Goal: Task Accomplishment & Management: Complete application form

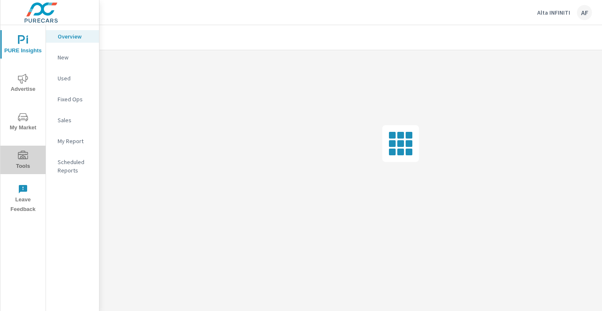
click at [19, 160] on icon "nav menu" at bounding box center [23, 155] width 10 height 10
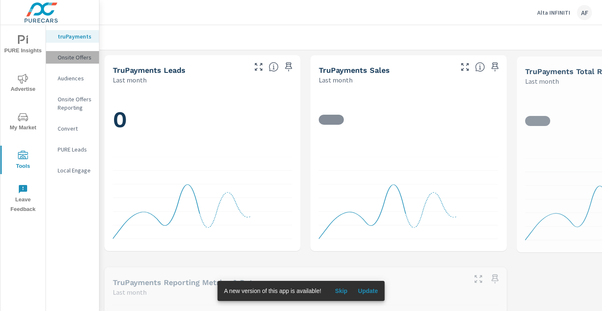
click at [80, 59] on p "Onsite Offers" at bounding box center [75, 57] width 35 height 8
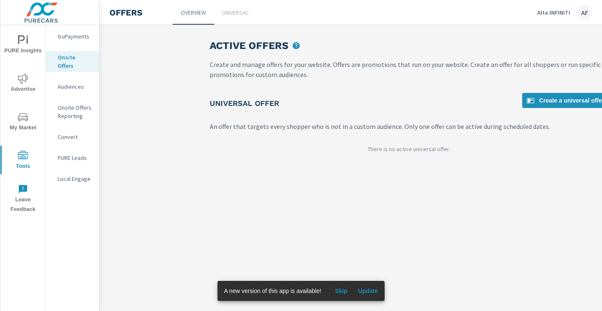
click at [230, 10] on p "Universal" at bounding box center [235, 12] width 26 height 8
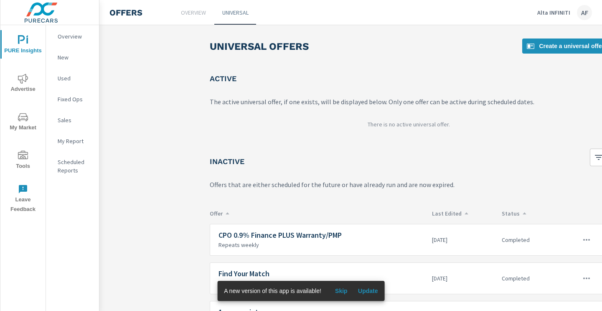
scroll to position [50, 0]
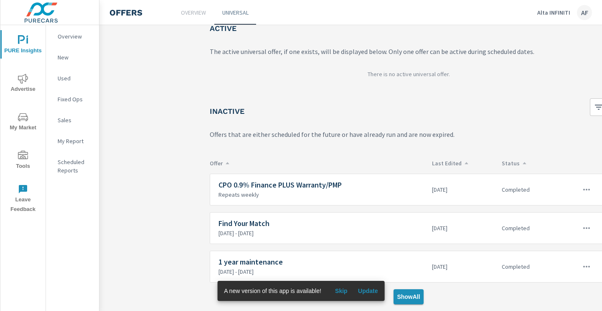
click at [408, 299] on span "Show All" at bounding box center [408, 297] width 23 height 8
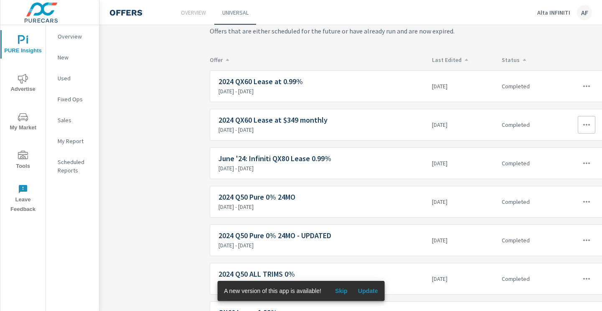
scroll to position [154, 0]
click at [343, 293] on span "Skip" at bounding box center [341, 291] width 20 height 8
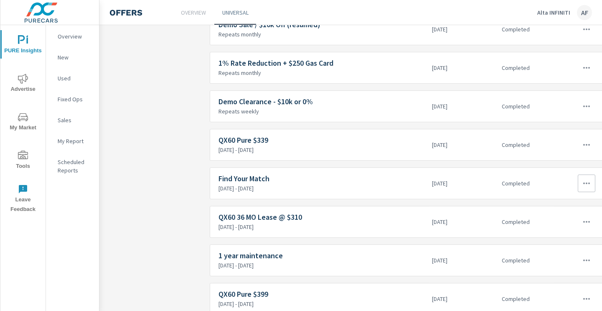
scroll to position [1473, 0]
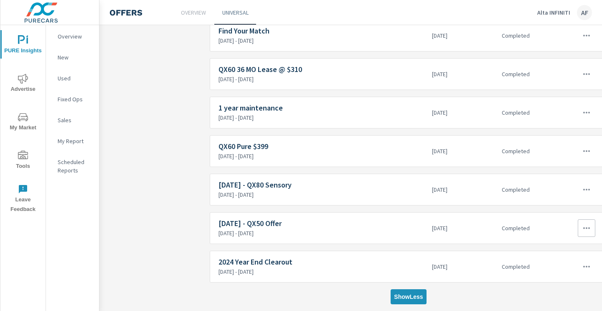
click at [588, 224] on icon "button" at bounding box center [587, 228] width 10 height 10
click at [566, 247] on link "Edit" at bounding box center [571, 247] width 46 height 20
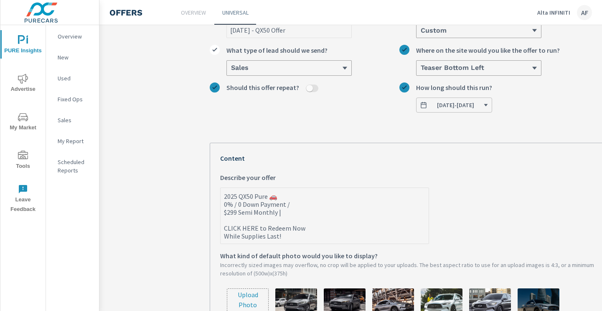
scroll to position [68, 0]
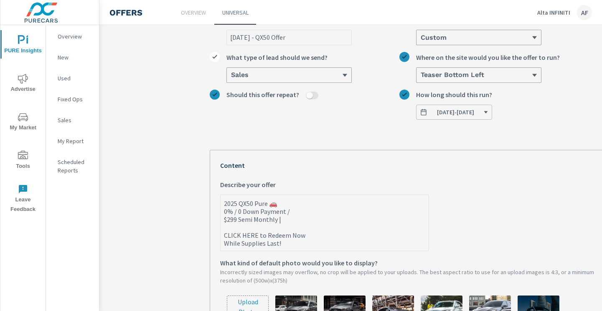
drag, startPoint x: 286, startPoint y: 243, endPoint x: 221, endPoint y: 203, distance: 75.9
click at [221, 203] on textarea "2025 QX50 Pure 🚗 0% / 0 Down Payment / $299 Semi Monthly | CLICK HERE to Redeem…" at bounding box center [325, 223] width 208 height 54
type textarea "x"
click at [354, 126] on div "[DATE] - QX50 Offer What do you want to call this offer? Custom What kind of of…" at bounding box center [409, 261] width 398 height 506
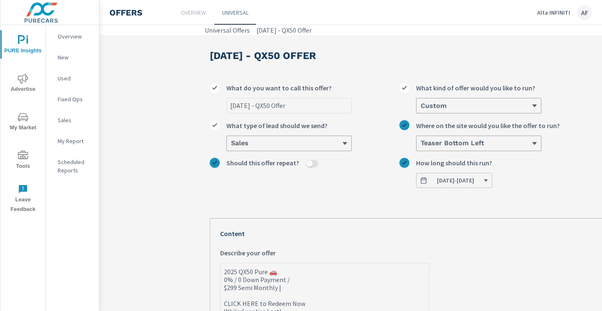
click at [234, 14] on p "Universal" at bounding box center [235, 12] width 26 height 8
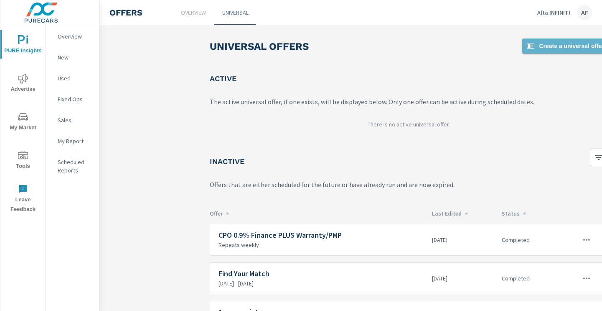
click at [571, 44] on span "Create a universal offer" at bounding box center [565, 46] width 79 height 10
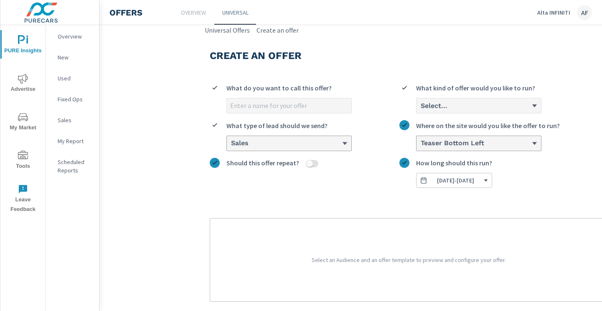
click at [278, 104] on input "What do you want to call this offer?" at bounding box center [289, 105] width 125 height 15
drag, startPoint x: 309, startPoint y: 105, endPoint x: 262, endPoint y: 105, distance: 46.4
click at [262, 105] on input "[DATE] - $1,000 Bonus" at bounding box center [289, 105] width 125 height 15
type input "[DATE] - QX50 Pure"
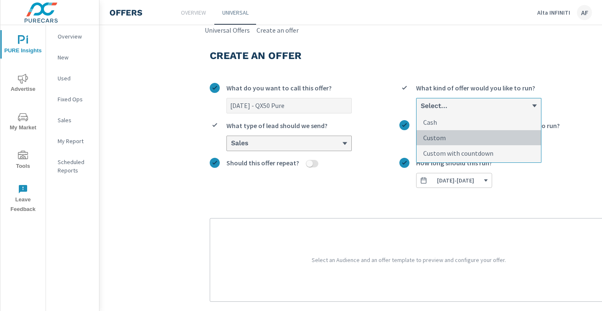
click at [441, 136] on p "Custom" at bounding box center [434, 138] width 23 height 10
click at [421, 110] on input "option Custom focused, 2 of 3. 3 results available. Use Up and Down to choose o…" at bounding box center [420, 106] width 1 height 8
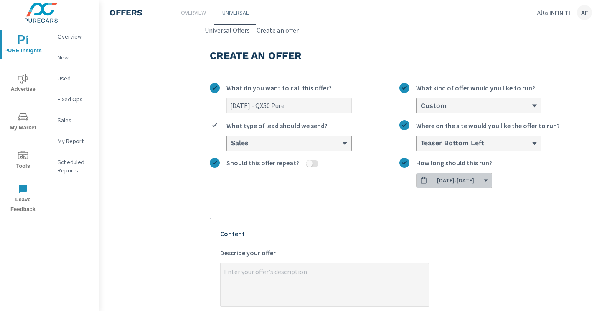
click at [456, 182] on span "[DATE] - [DATE]" at bounding box center [455, 180] width 37 height 8
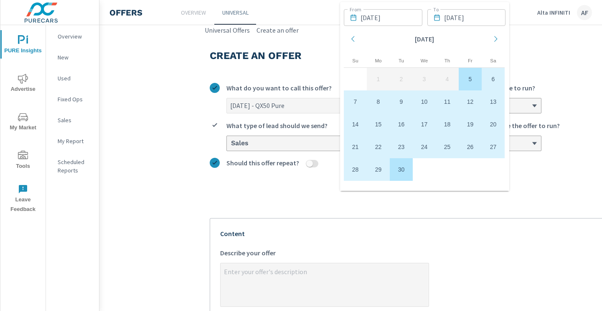
click at [401, 170] on td "30" at bounding box center [401, 169] width 23 height 23
type textarea "x"
type input "[DATE]"
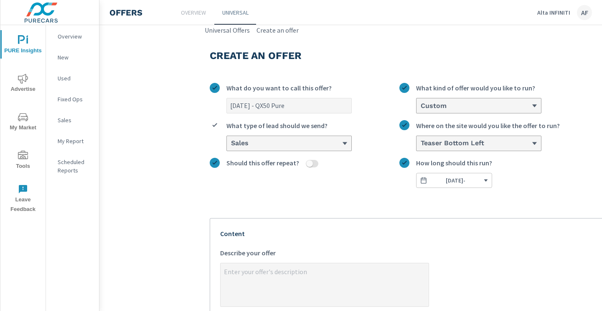
click at [458, 184] on button "[DATE] -" at bounding box center [454, 180] width 76 height 15
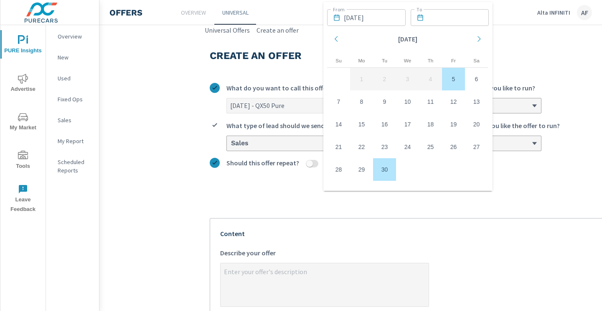
click at [451, 80] on td "5" at bounding box center [453, 79] width 23 height 23
type textarea "x"
type input "[DATE]"
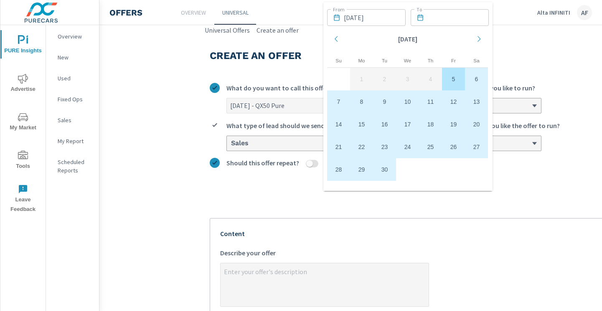
click at [384, 169] on td "30" at bounding box center [384, 169] width 23 height 23
type textarea "x"
type input "[DATE]"
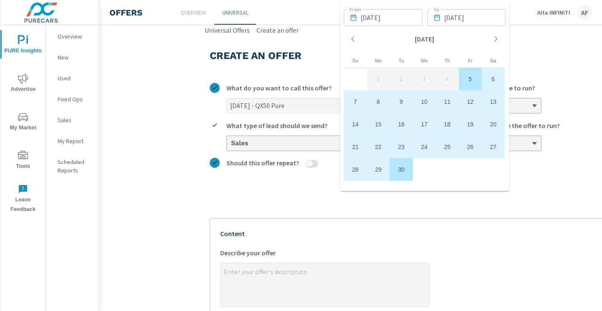
click at [388, 237] on p "Content" at bounding box center [408, 233] width 377 height 10
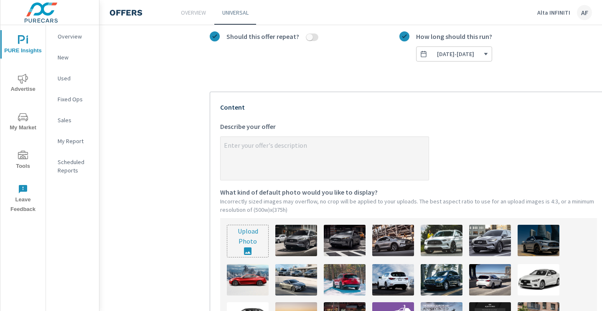
scroll to position [140, 0]
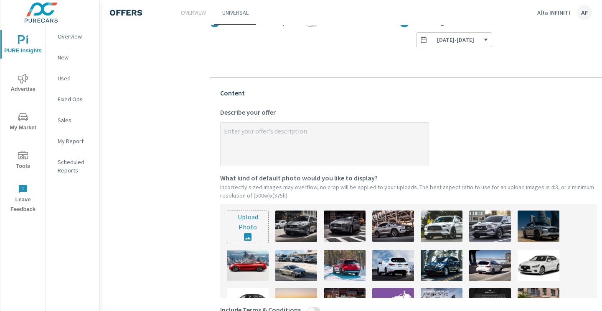
type textarea "x"
click at [280, 147] on textarea "x Describe your offer" at bounding box center [325, 145] width 208 height 42
paste textarea "2025 QX50 Pure 🚗 0% / 0 Down Payment / $299 Semi Monthly | CLICK HERE to Redeem…"
type textarea "2025 QX50 Pure 🚗 0% / 0 Down Payment / $299 Semi Monthly | CLICK HERE to Redeem…"
type textarea "x"
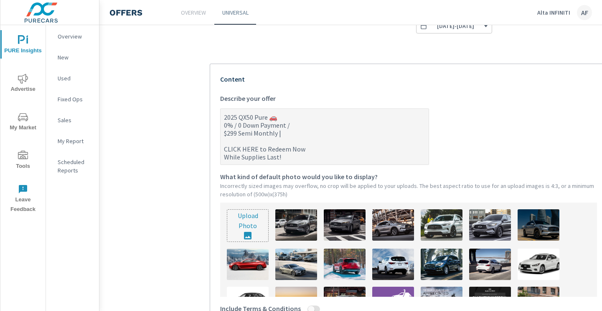
scroll to position [155, 0]
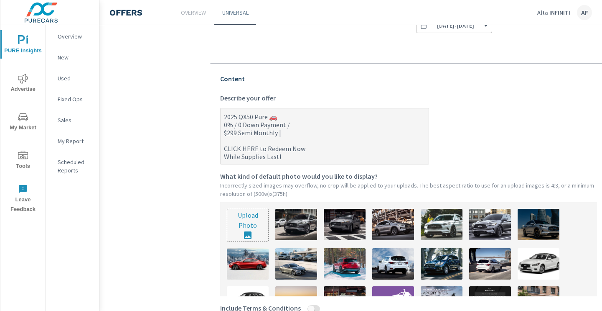
click at [288, 122] on textarea "2025 QX50 Pure 🚗 0% / 0 Down Payment / $299 Semi Monthly | CLICK HERE to Redeem…" at bounding box center [325, 137] width 208 height 54
type textarea "2025 QX50 Pure 🚗 0% / 0 Down Payment $299 Semi Monthly | CLICK HERE to Redeem N…"
type textarea "x"
type textarea "2025 QX50 Pure 🚗 0% / 0 Down Payment | $299 Semi Monthly | CLICK HERE to Redeem…"
type textarea "x"
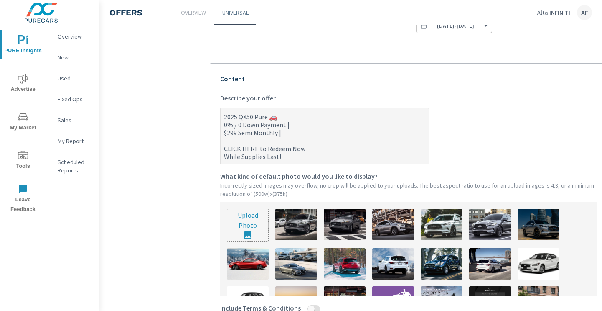
click at [234, 123] on textarea "2025 QX50 Pure 🚗 0% / 0 Down Payment | $299 Semi Monthly | CLICK HERE to Redeem…" at bounding box center [325, 137] width 208 height 54
type textarea "2025 QX50 Pure 🚗 0% 0 Down Payment | $299 Semi Monthly | CLICK HERE to Redeem N…"
type textarea "x"
type textarea "2025 QX50 Pure 🚗 0% | 0 Down Payment | $299 Semi Monthly | CLICK HERE to Redeem…"
type textarea "x"
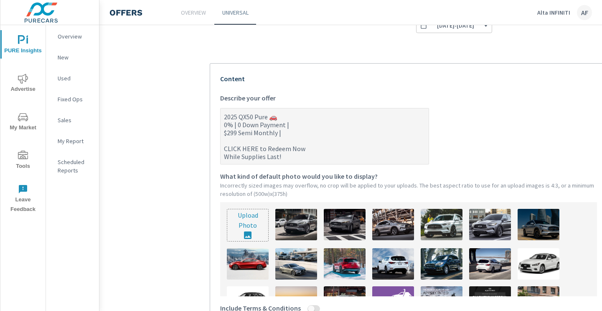
click at [238, 124] on textarea "2025 QX50 Pure 🚗 0% | 0 Down Payment | $299 Semi Monthly | CLICK HERE to Redeem…" at bounding box center [325, 137] width 208 height 54
type textarea "2025 QX50 Pure 🚗 0% | $0 Down Payment | $299 Semi Monthly | CLICK HERE to Redee…"
type textarea "x"
click at [234, 124] on textarea "2025 QX50 Pure 🚗 0% | $0 Down Payment | $299 Semi Monthly | CLICK HERE to Redee…" at bounding box center [325, 137] width 208 height 54
type textarea "2025 QX50 Pure 🚗 0% L| $0 Down Payment | $299 Semi Monthly | CLICK HERE to Rede…"
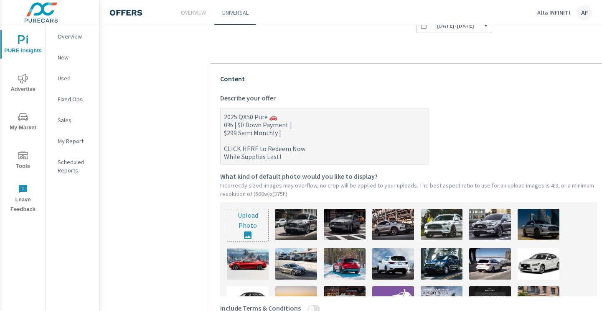
type textarea "x"
type textarea "2025 QX50 Pure 🚗 0% Le| $0 Down Payment | $299 Semi Monthly | CLICK HERE to Red…"
type textarea "x"
type textarea "2025 QX50 Pure 🚗 0% Lea| $0 Down Payment | $299 Semi Monthly | CLICK HERE to Re…"
type textarea "x"
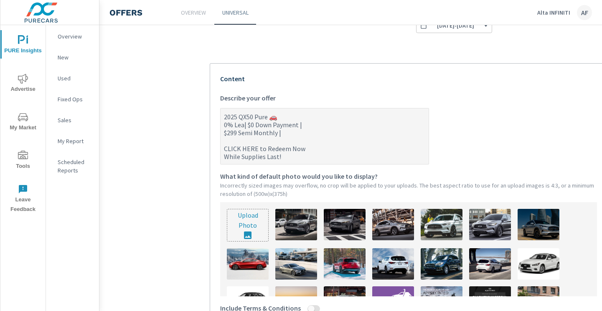
type textarea "2025 QX50 Pure 🚗 0% Leas| $0 Down Payment | $299 Semi Monthly | CLICK HERE to R…"
type textarea "x"
type textarea "2025 QX50 Pure 🚗 0% Lease| $0 Down Payment | $299 Semi Monthly | CLICK HERE to …"
type textarea "x"
type textarea "2025 QX50 Pure 🚗 0% Lease | $0 Down Payment | $299 Semi Monthly | CLICK HERE to…"
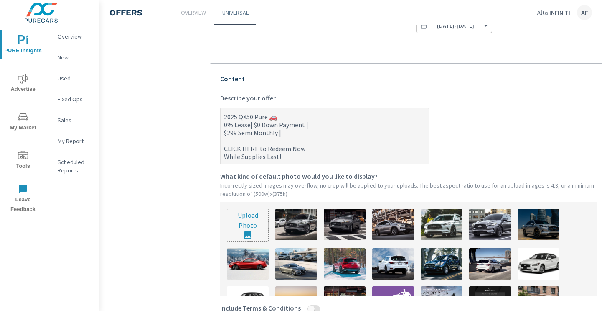
type textarea "x"
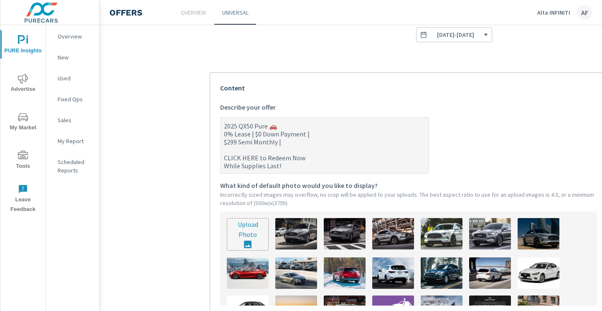
scroll to position [141, 0]
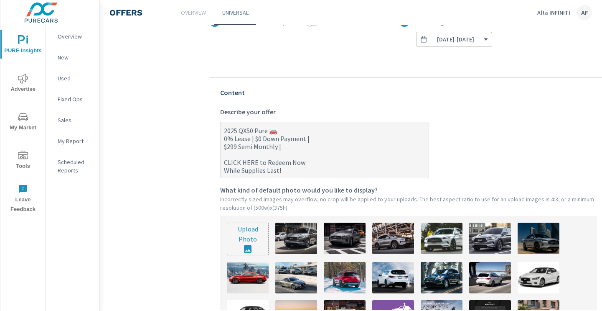
click at [254, 148] on textarea "2025 QX50 Pure 🚗 0% Lease | $0 Down Payment | $299 Semi Monthly | CLICK HERE to…" at bounding box center [325, 150] width 208 height 54
type textarea "2025 QX50 Pure 🚗 0% Lease | $0 Down Payment | $299 SemiMonthly | CLICK HERE to …"
type textarea "x"
type textarea "2025 QX50 Pure 🚗 0% Lease | $0 Down Payment | $299 Semi-Monthly | CLICK HERE to…"
type textarea "x"
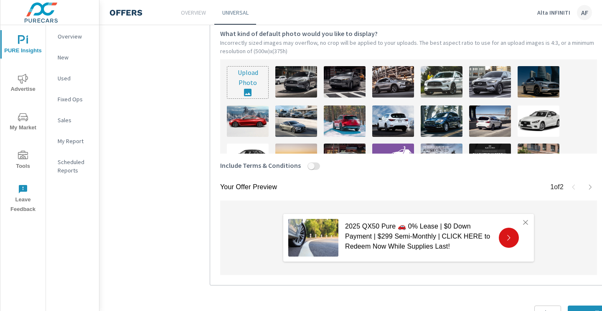
scroll to position [326, 0]
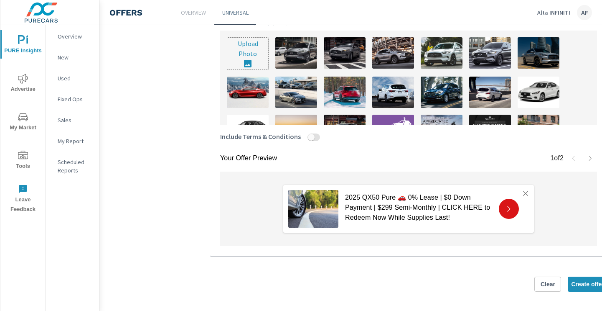
type textarea "2025 QX50 Pure 🚗 0% Lease | $0 Down Payment | $299 Semi-Monthly | CLICK HERE to…"
type textarea "x"
click at [477, 213] on p "2025 QX50 Pure 🚗 0% Lease | $0 Down Payment | $299 Semi-Monthly | CLICK HERE to…" at bounding box center [418, 207] width 147 height 30
click at [590, 155] on icon "button" at bounding box center [590, 158] width 7 height 7
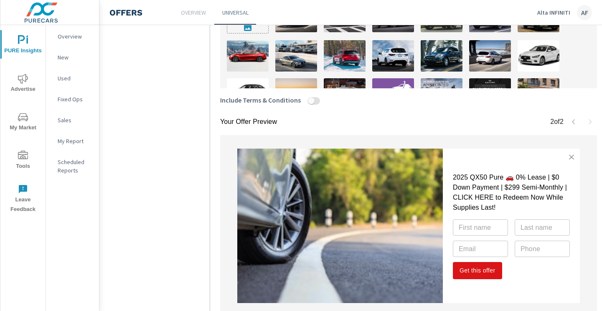
scroll to position [326, 0]
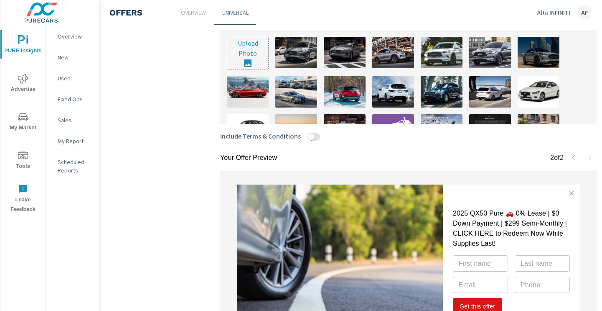
click at [575, 157] on icon "button" at bounding box center [574, 157] width 7 height 7
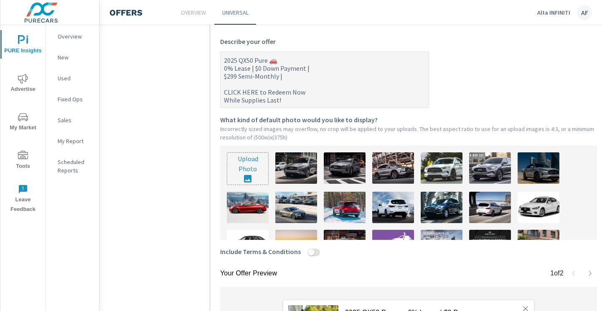
scroll to position [190, 0]
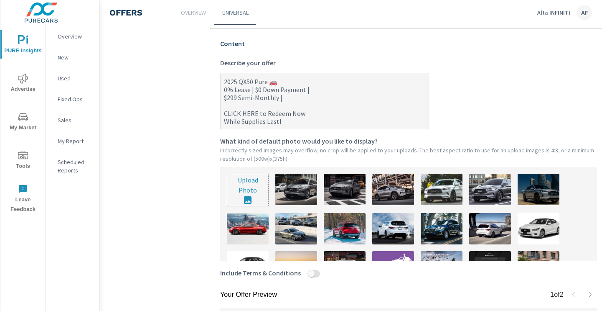
click at [242, 183] on input "file" at bounding box center [247, 190] width 41 height 32
type input "C:\fakepath\QX50 Pure 1200 x 1200.jpg"
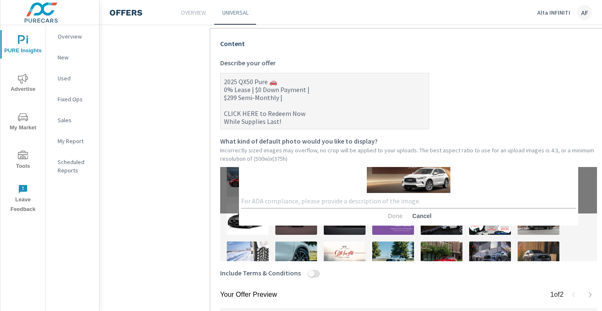
scroll to position [58, 0]
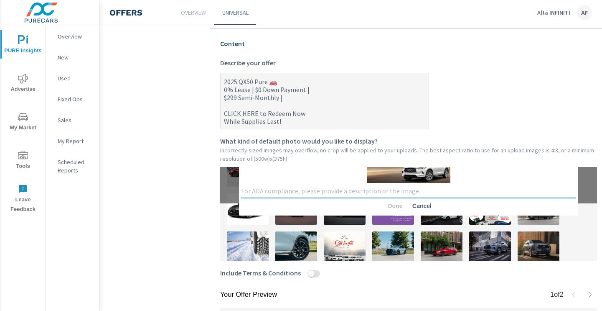
click at [363, 191] on textarea at bounding box center [408, 191] width 335 height 8
type textarea "[DATE] QX50 Pure"
click at [398, 204] on span "Done" at bounding box center [395, 206] width 20 height 8
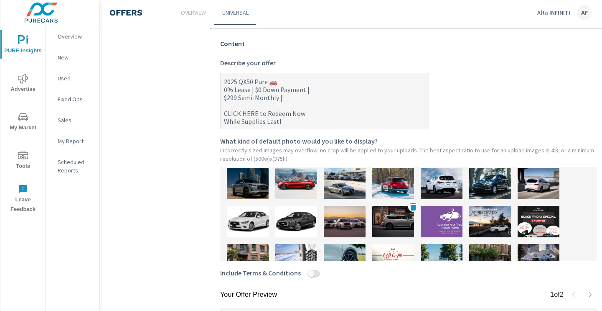
scroll to position [0, 0]
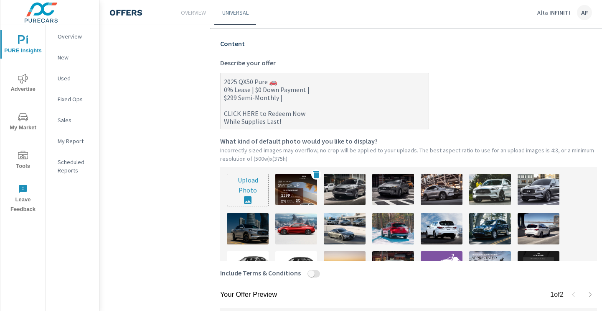
click at [289, 191] on img at bounding box center [296, 188] width 42 height 31
type textarea "x"
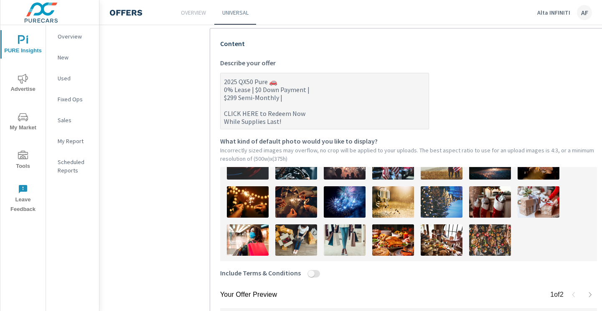
scroll to position [326, 0]
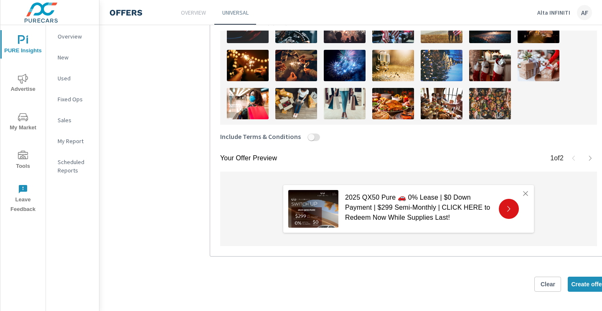
click at [592, 156] on icon "button" at bounding box center [590, 158] width 7 height 7
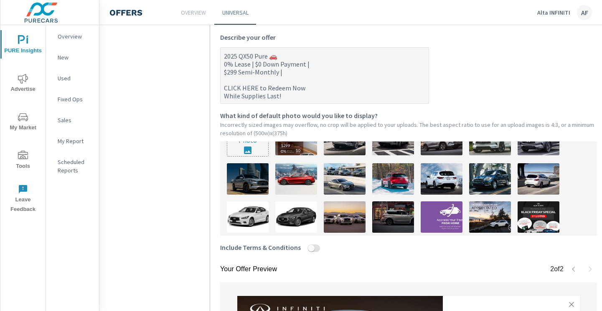
scroll to position [0, 0]
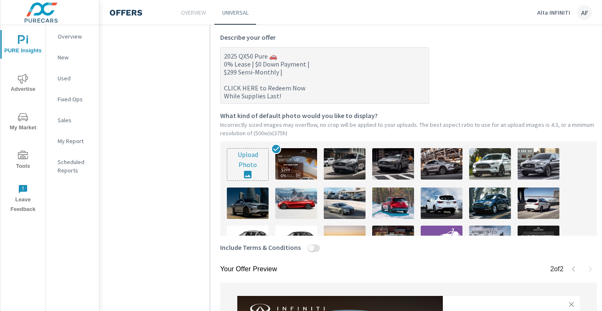
click at [254, 166] on input "file" at bounding box center [247, 164] width 41 height 32
type input "C:\fakepath\QX50PurePromo.jpg"
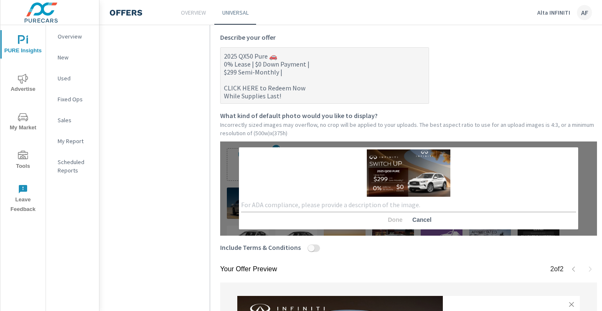
click at [353, 202] on textarea at bounding box center [408, 205] width 335 height 8
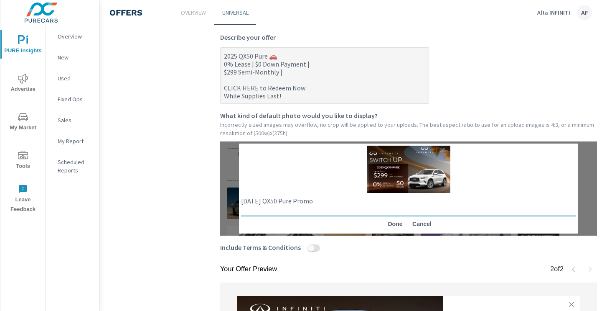
type textarea "[DATE] QX50 Pure Promo"
click at [396, 223] on span "Done" at bounding box center [395, 224] width 20 height 8
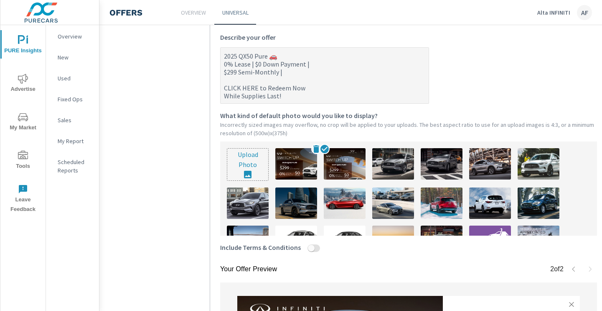
click at [297, 163] on img at bounding box center [296, 163] width 42 height 31
type textarea "x"
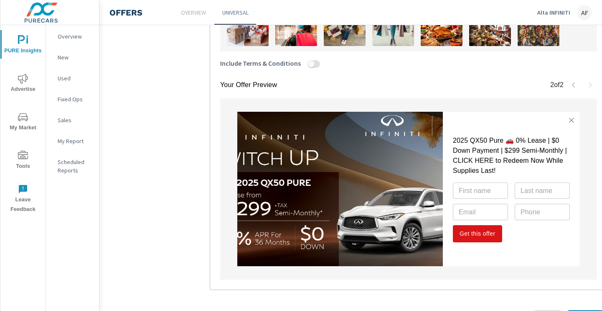
scroll to position [403, 0]
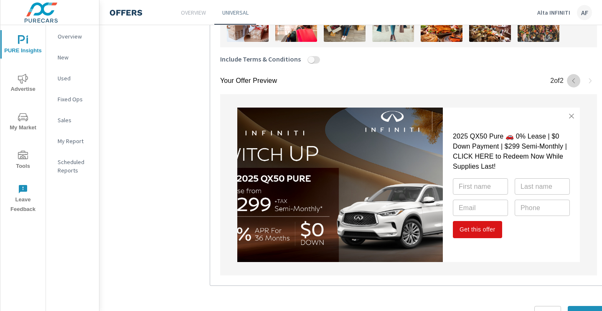
click at [575, 78] on icon "button" at bounding box center [574, 80] width 7 height 7
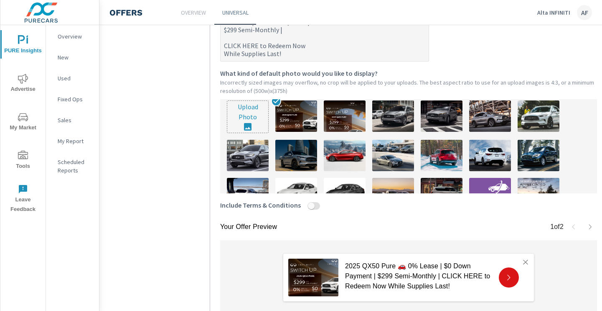
scroll to position [0, 0]
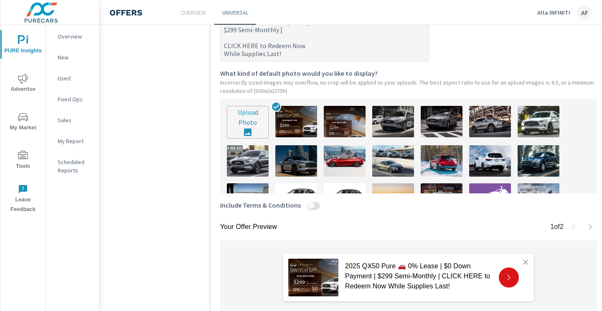
click at [245, 121] on input "file" at bounding box center [247, 122] width 41 height 32
click at [251, 129] on input "file" at bounding box center [247, 122] width 41 height 32
type input "C:\fakepath\QX50 Pure Story.jpg"
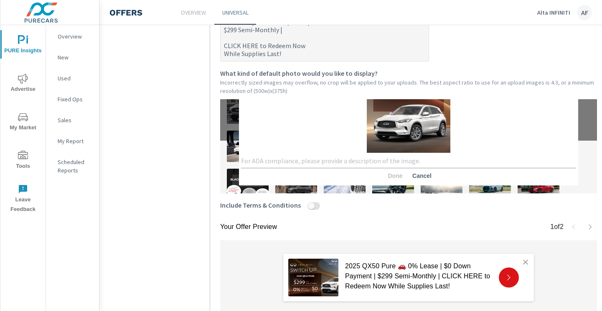
scroll to position [55, 0]
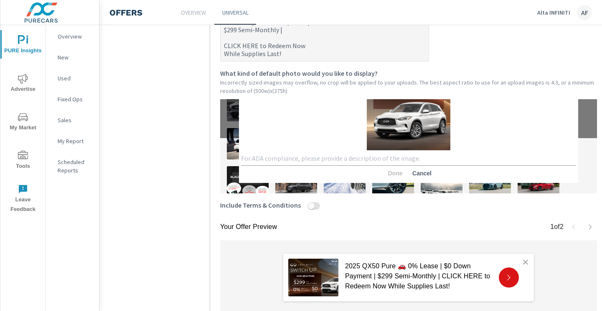
click at [360, 157] on textarea at bounding box center [408, 158] width 335 height 8
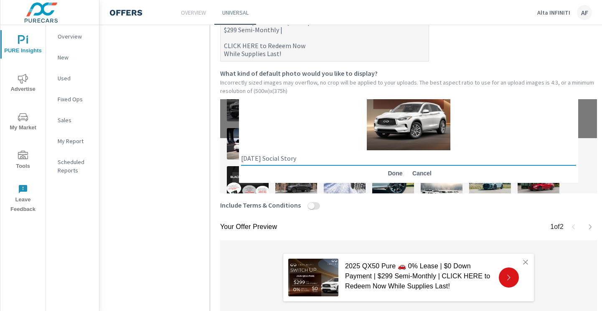
type textarea "[DATE] Social Story"
click at [395, 175] on span "Done" at bounding box center [395, 173] width 20 height 8
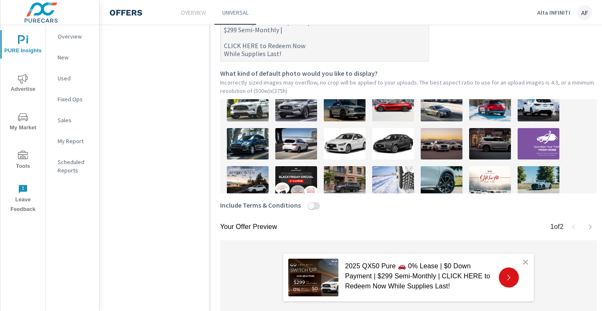
scroll to position [0, 0]
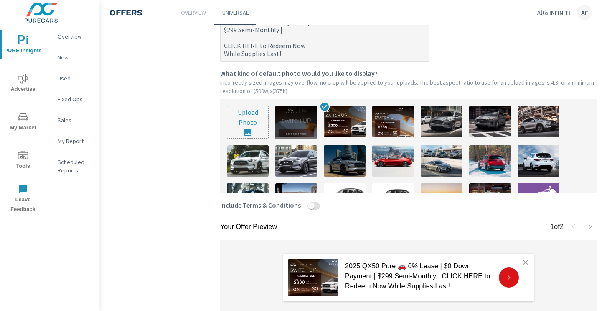
click at [285, 116] on div at bounding box center [296, 122] width 42 height 33
click at [293, 111] on img at bounding box center [296, 121] width 42 height 31
type textarea "x"
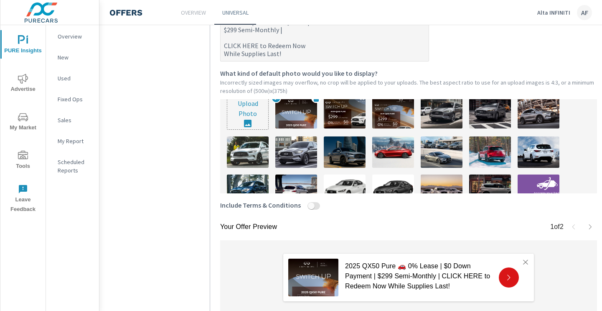
scroll to position [4, 0]
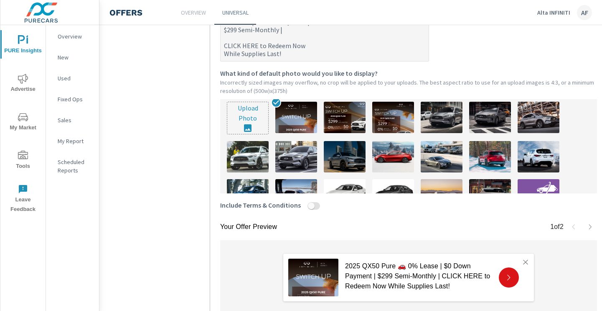
click at [256, 117] on input "file" at bounding box center [247, 118] width 41 height 32
type input "C:\fakepath\QX50PureSlider.jpg"
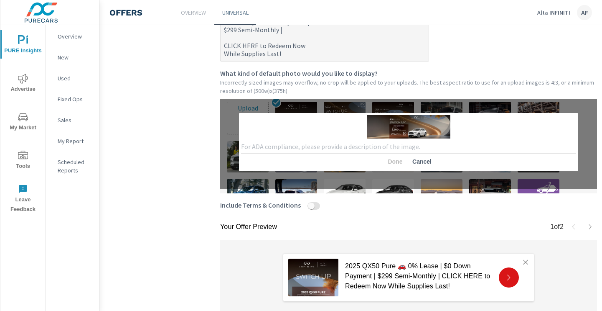
click at [372, 144] on textarea at bounding box center [408, 147] width 335 height 8
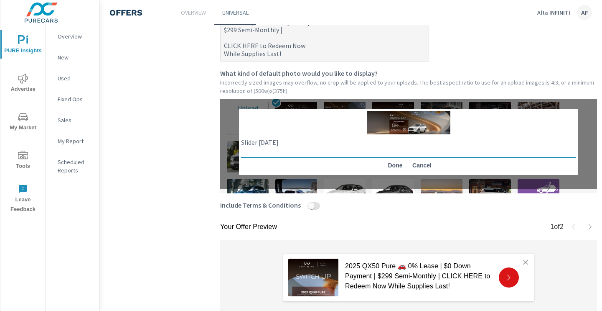
type textarea "Slider [DATE]"
click at [387, 169] on button "Done" at bounding box center [395, 165] width 27 height 15
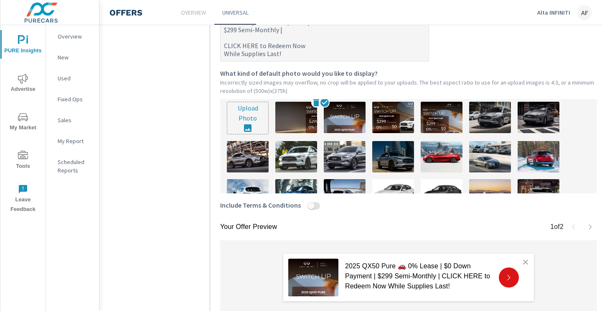
click at [307, 127] on img at bounding box center [296, 117] width 42 height 31
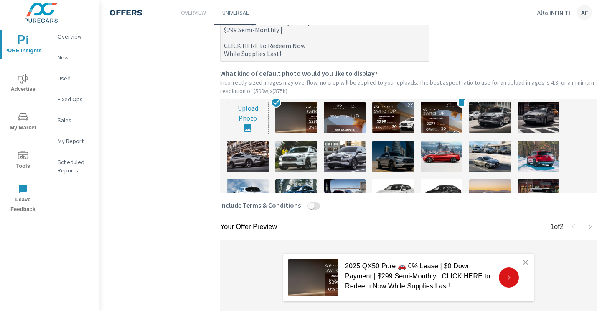
click at [426, 118] on img at bounding box center [442, 117] width 42 height 31
click at [415, 114] on div "Upload Photo" at bounding box center [408, 146] width 377 height 94
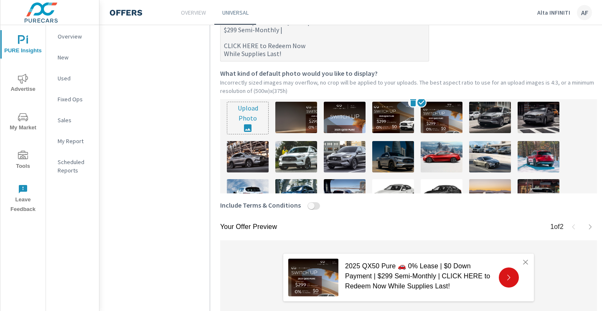
click at [399, 117] on img at bounding box center [393, 117] width 42 height 31
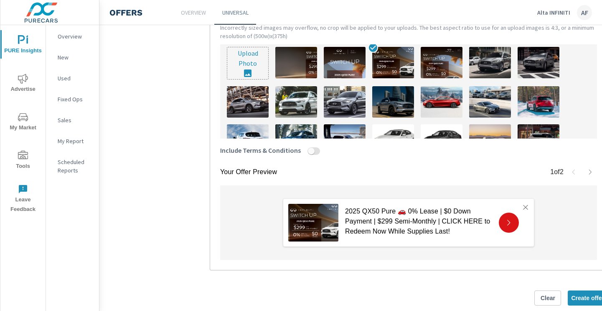
scroll to position [326, 0]
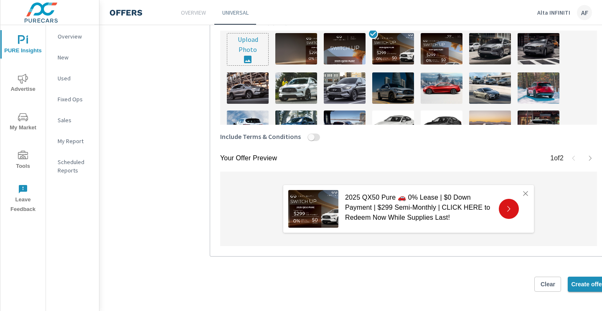
click at [580, 282] on span "Create offer" at bounding box center [587, 284] width 33 height 8
type textarea "x"
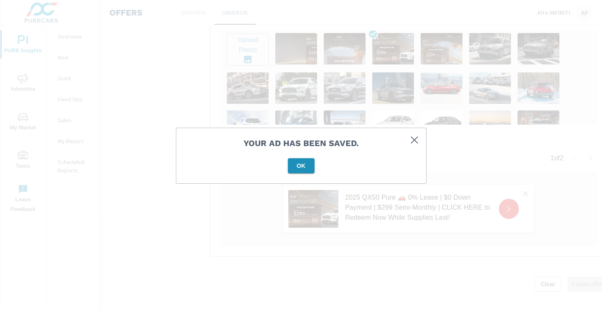
click at [307, 166] on span "OK" at bounding box center [301, 166] width 20 height 8
